Goal: Navigation & Orientation: Find specific page/section

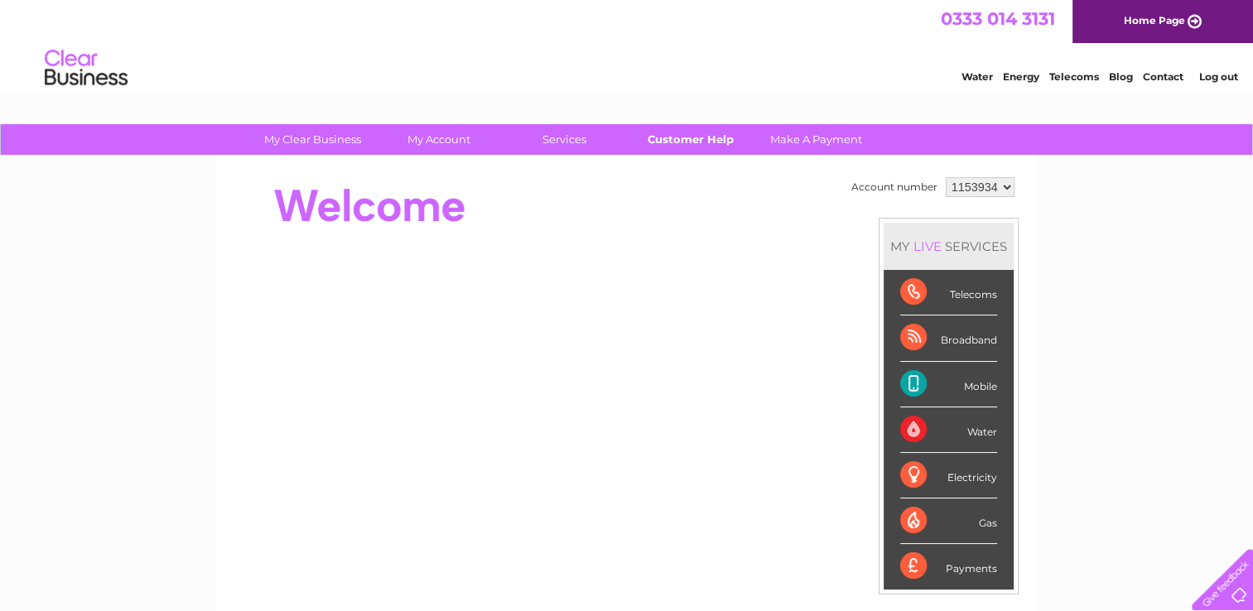
click at [677, 143] on link "Customer Help" at bounding box center [690, 139] width 137 height 31
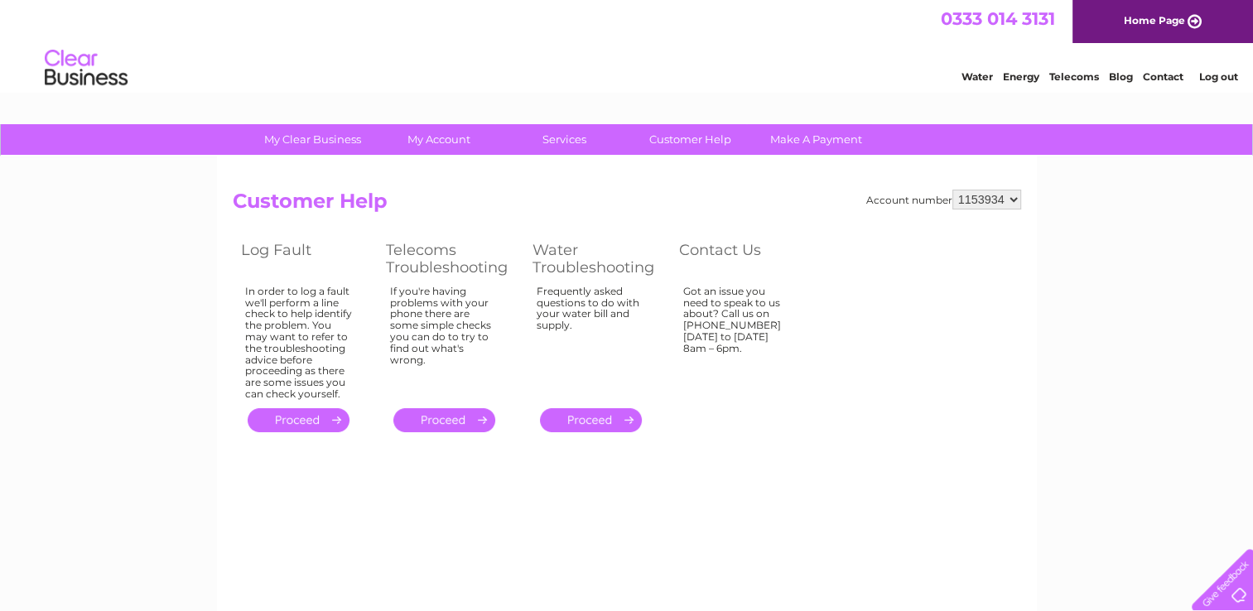
click at [1196, 18] on link "Home Page" at bounding box center [1162, 21] width 181 height 43
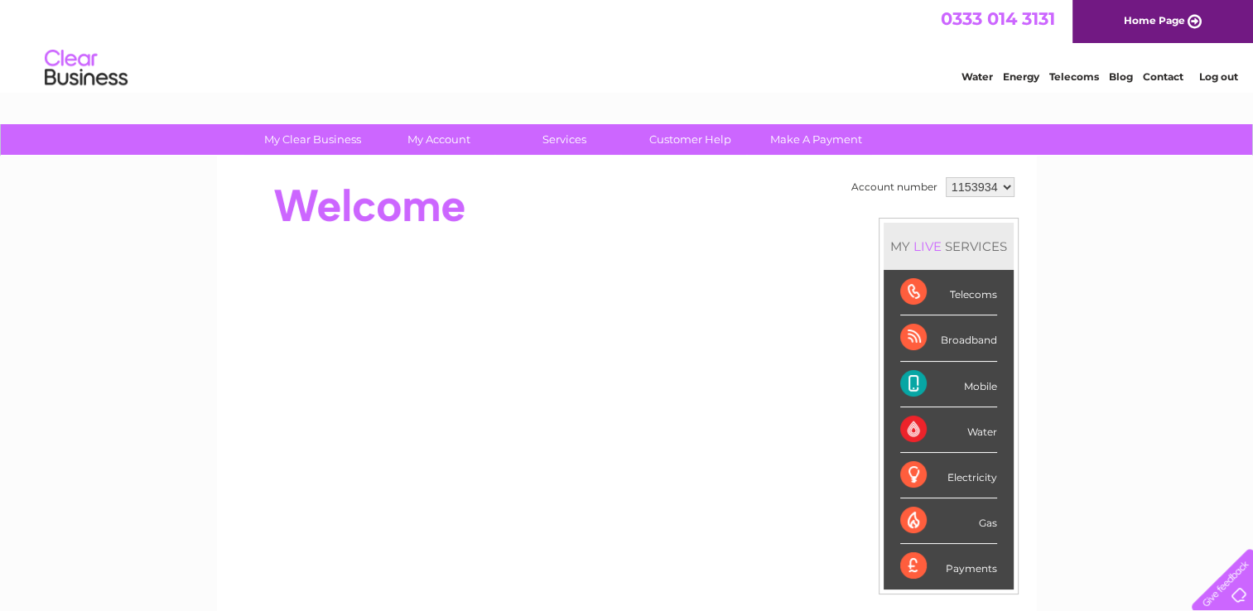
click at [1211, 78] on link "Log out" at bounding box center [1217, 76] width 39 height 12
